Goal: Information Seeking & Learning: Learn about a topic

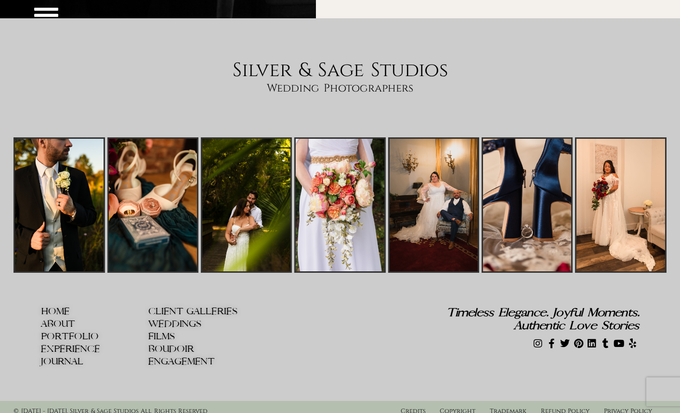
scroll to position [3640, 0]
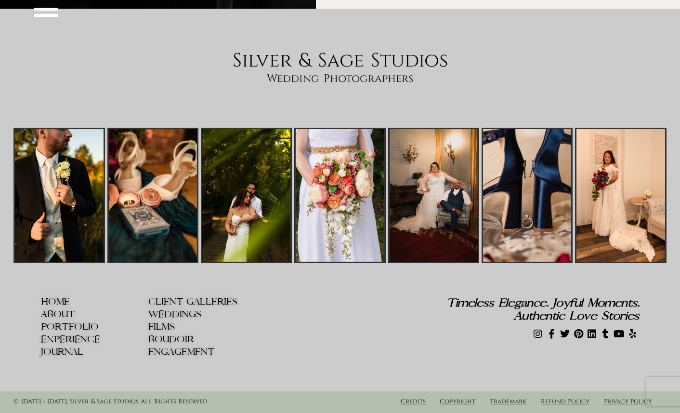
click at [178, 312] on span "WEDDINGS" at bounding box center [174, 314] width 53 height 10
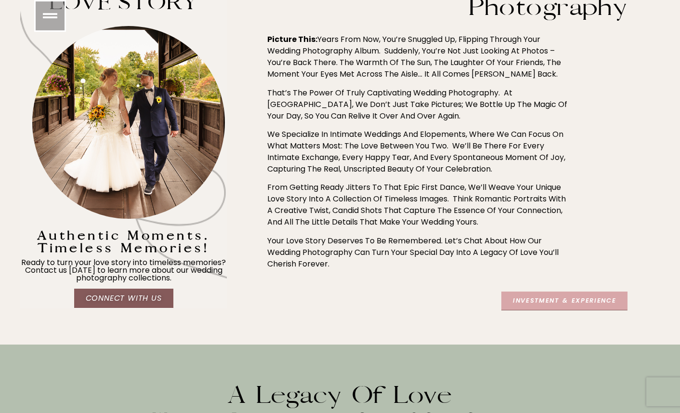
scroll to position [434, 0]
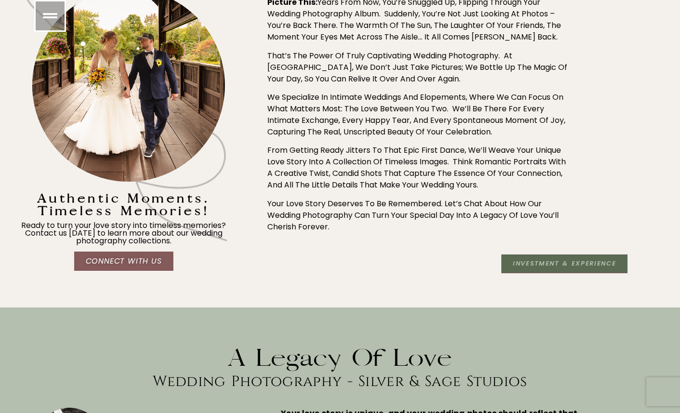
click at [544, 265] on span "Investment & Experience" at bounding box center [564, 263] width 103 height 7
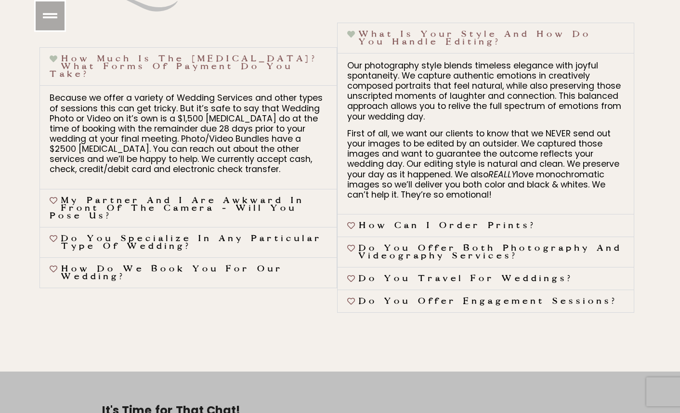
scroll to position [4047, 0]
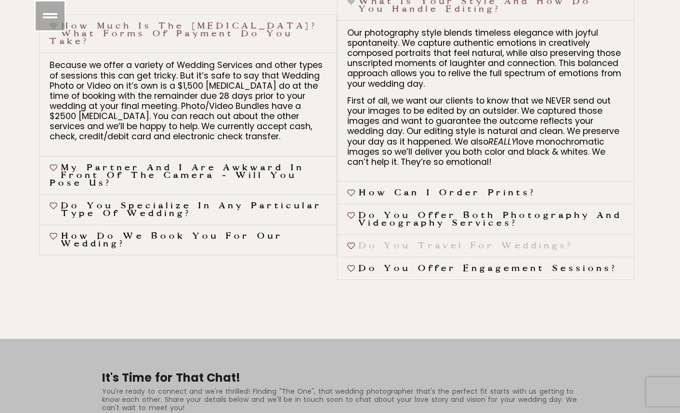
click at [499, 243] on link "Do you travel for weddings?" at bounding box center [466, 246] width 214 height 10
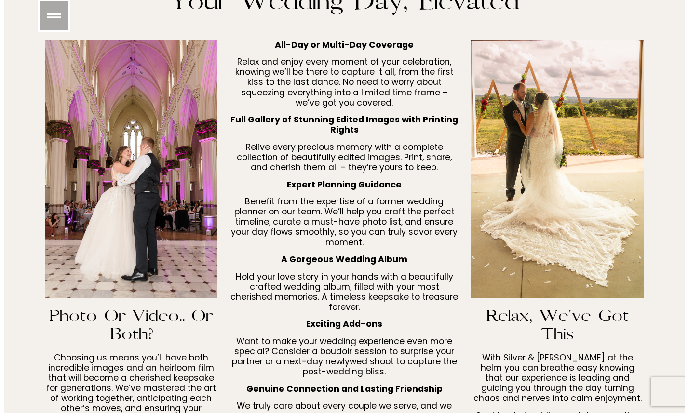
scroll to position [2260, 0]
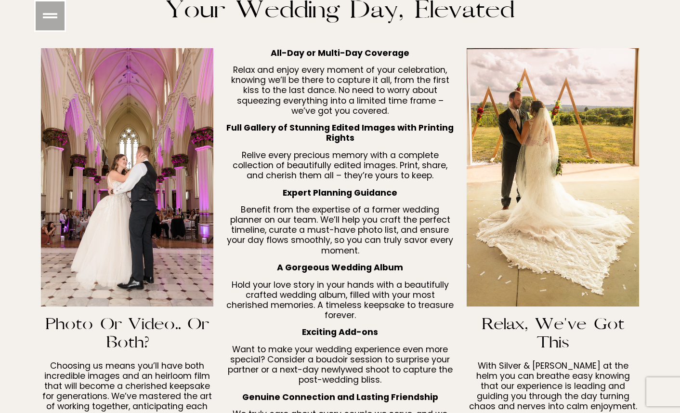
click at [44, 9] on icon at bounding box center [50, 16] width 14 height 14
